Goal: Task Accomplishment & Management: Use online tool/utility

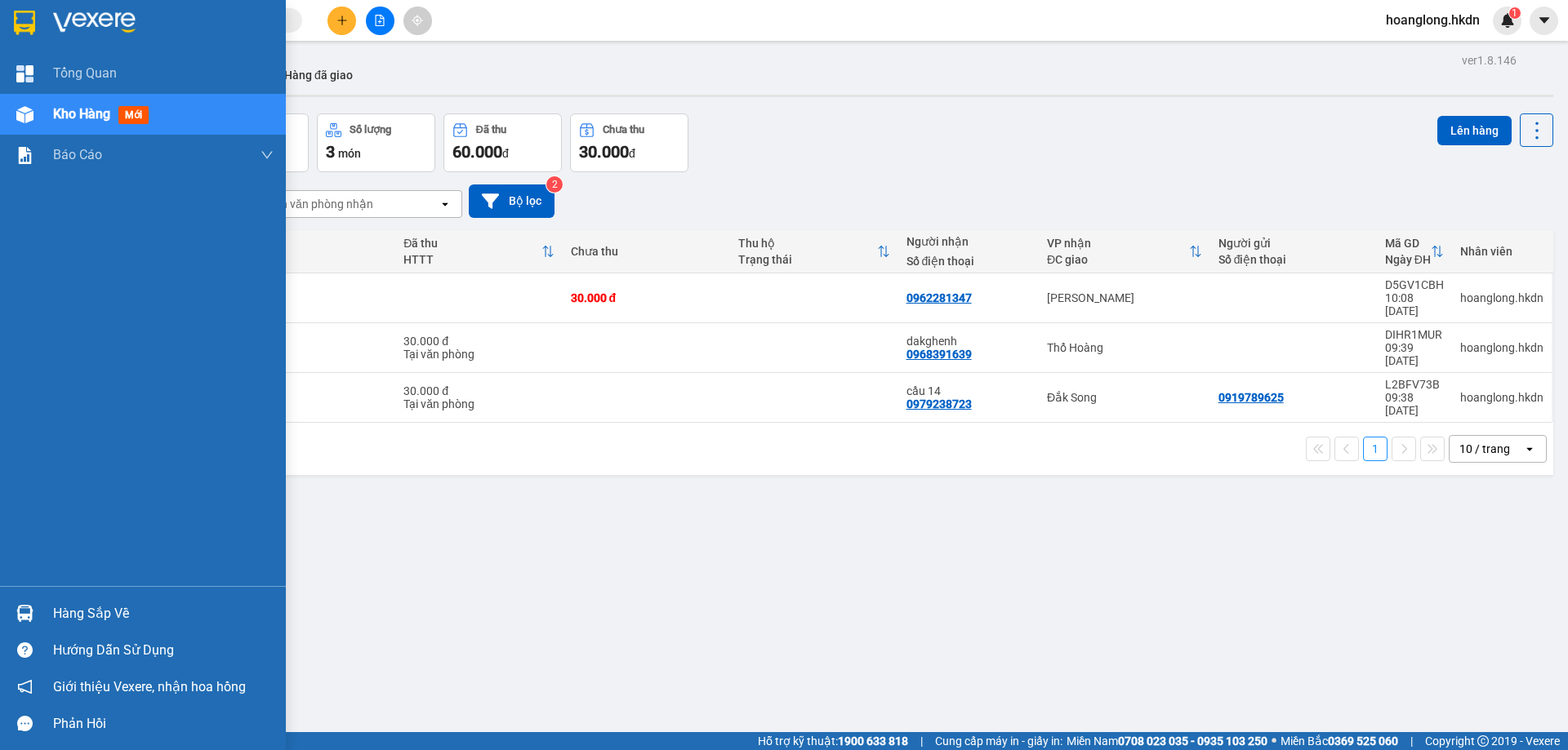
click at [25, 14] on img at bounding box center [24, 22] width 21 height 24
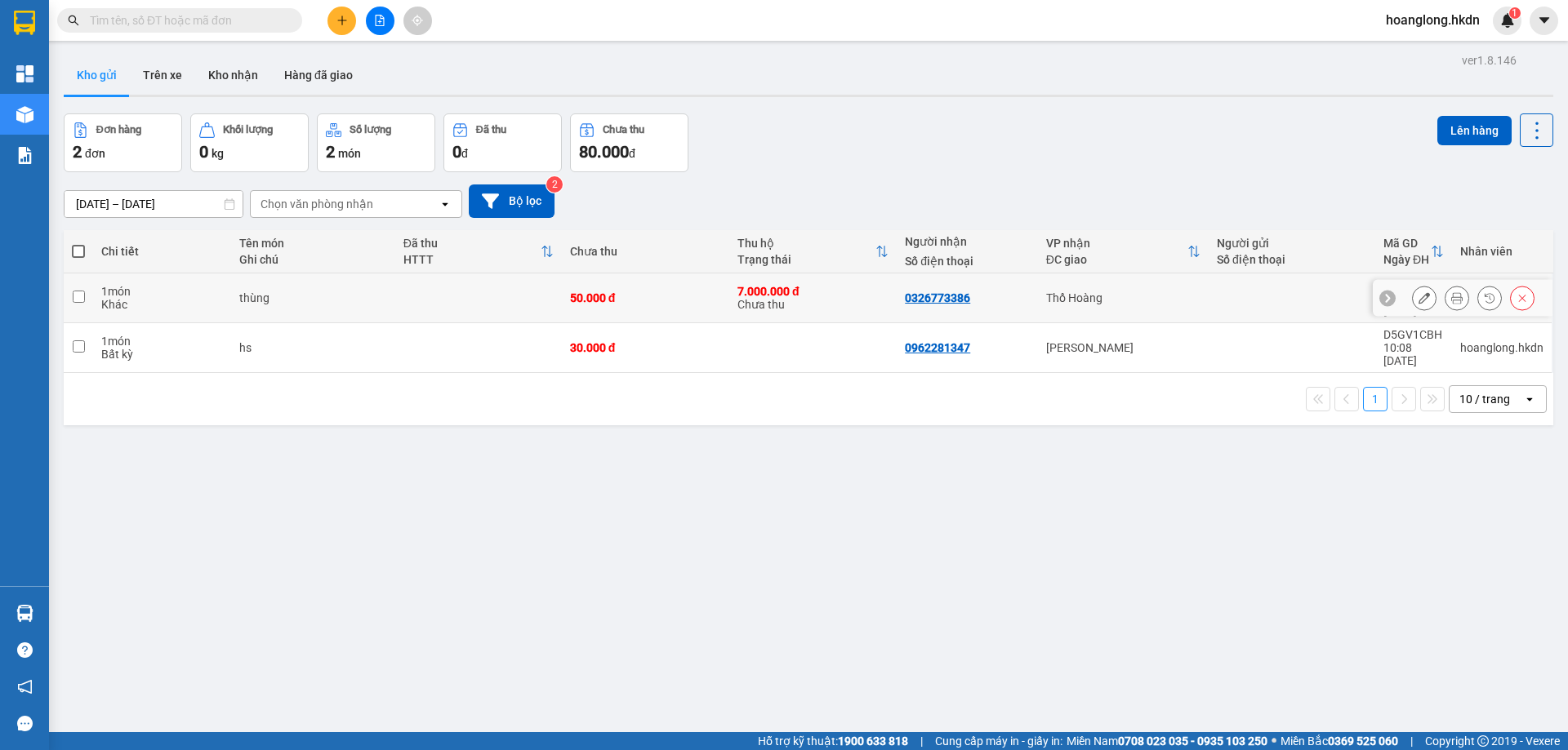
click at [1451, 294] on icon at bounding box center [1457, 298] width 12 height 12
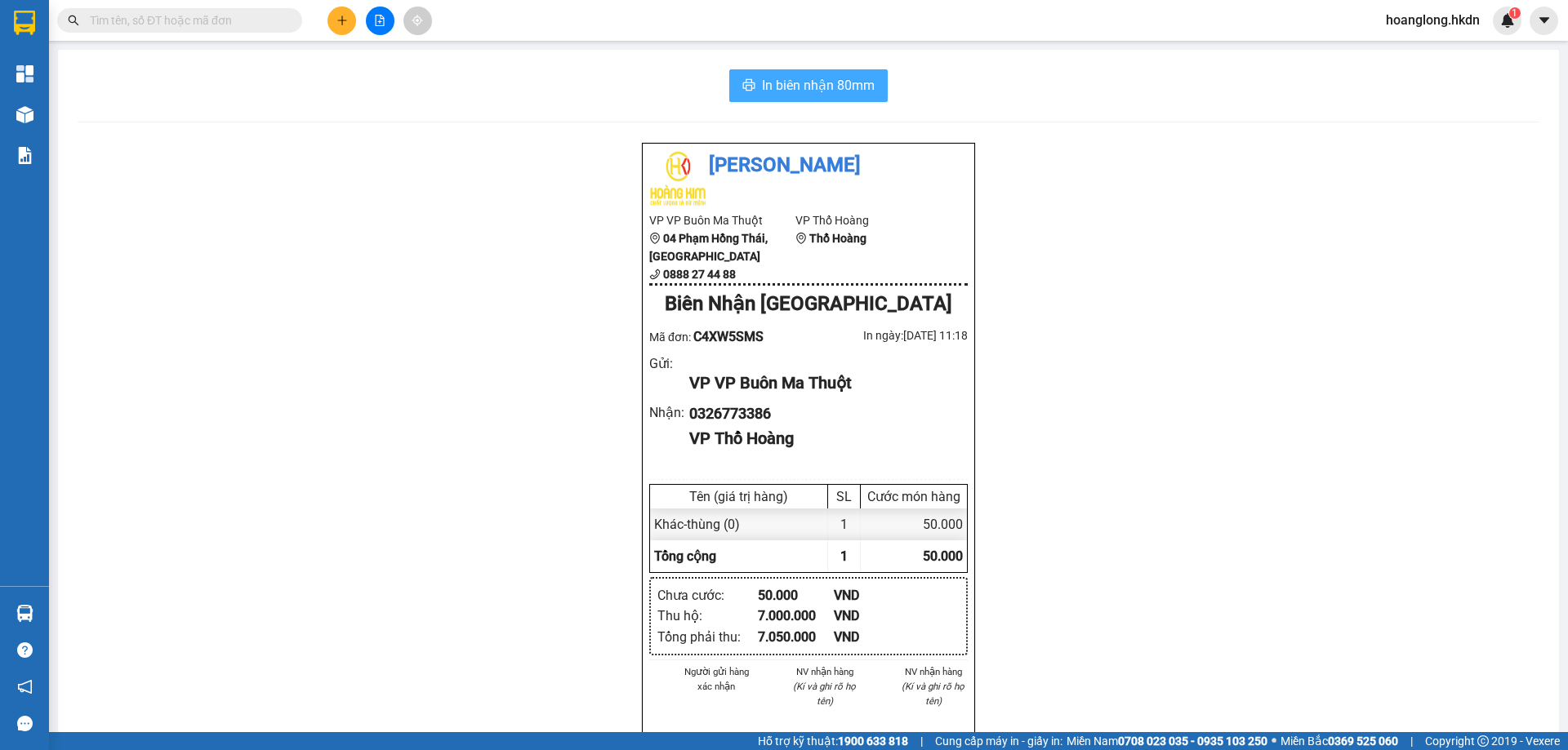
click at [821, 83] on span "In biên nhận 80mm" at bounding box center [818, 85] width 112 height 21
